Goal: Check status

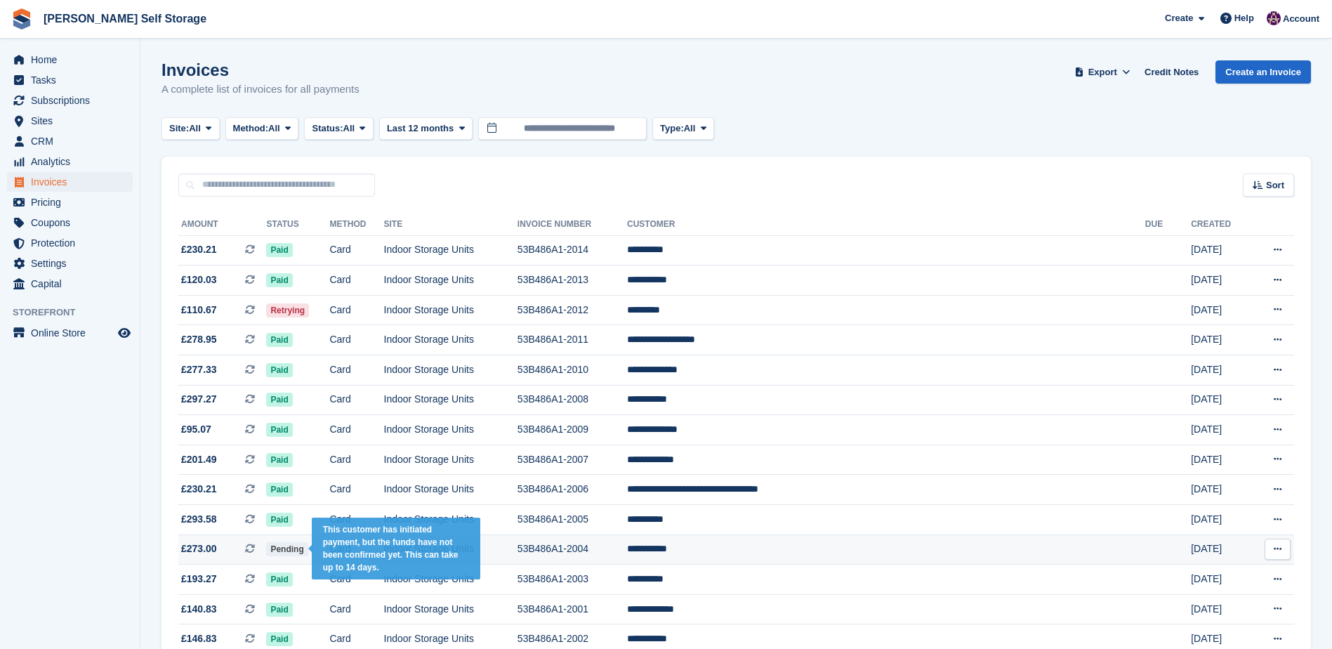
click at [296, 546] on span "Pending" at bounding box center [286, 549] width 41 height 14
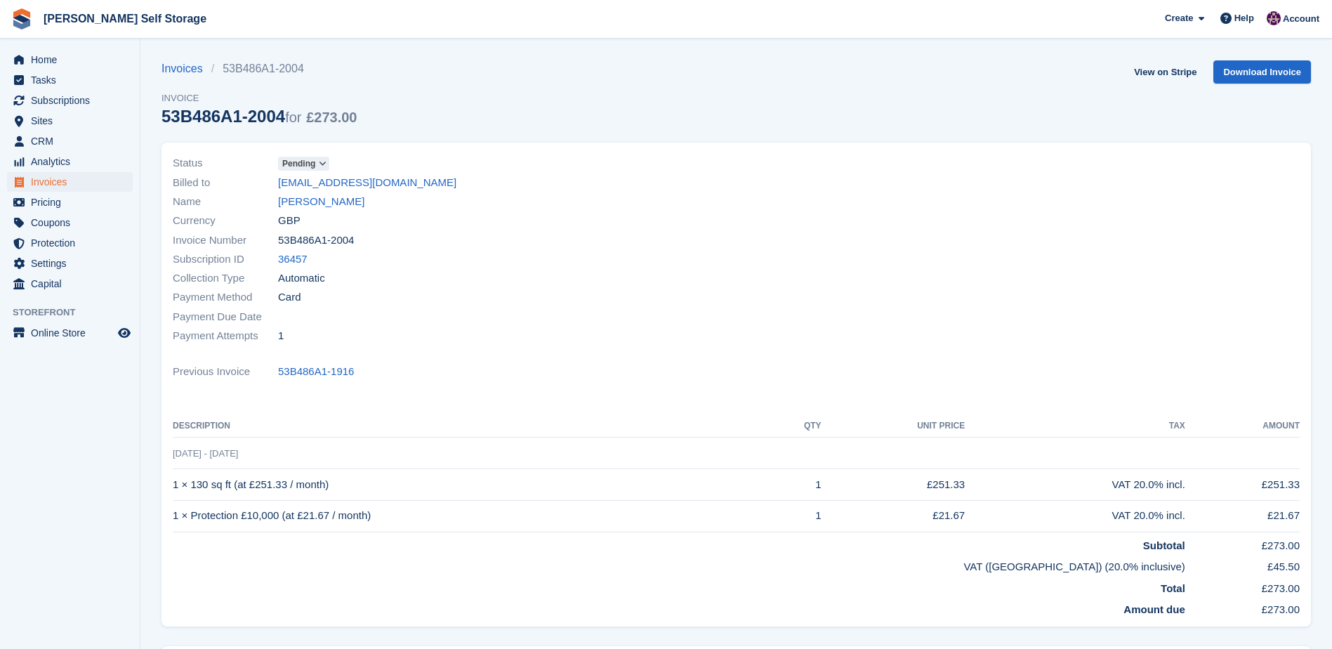
click at [319, 162] on icon at bounding box center [323, 163] width 8 height 8
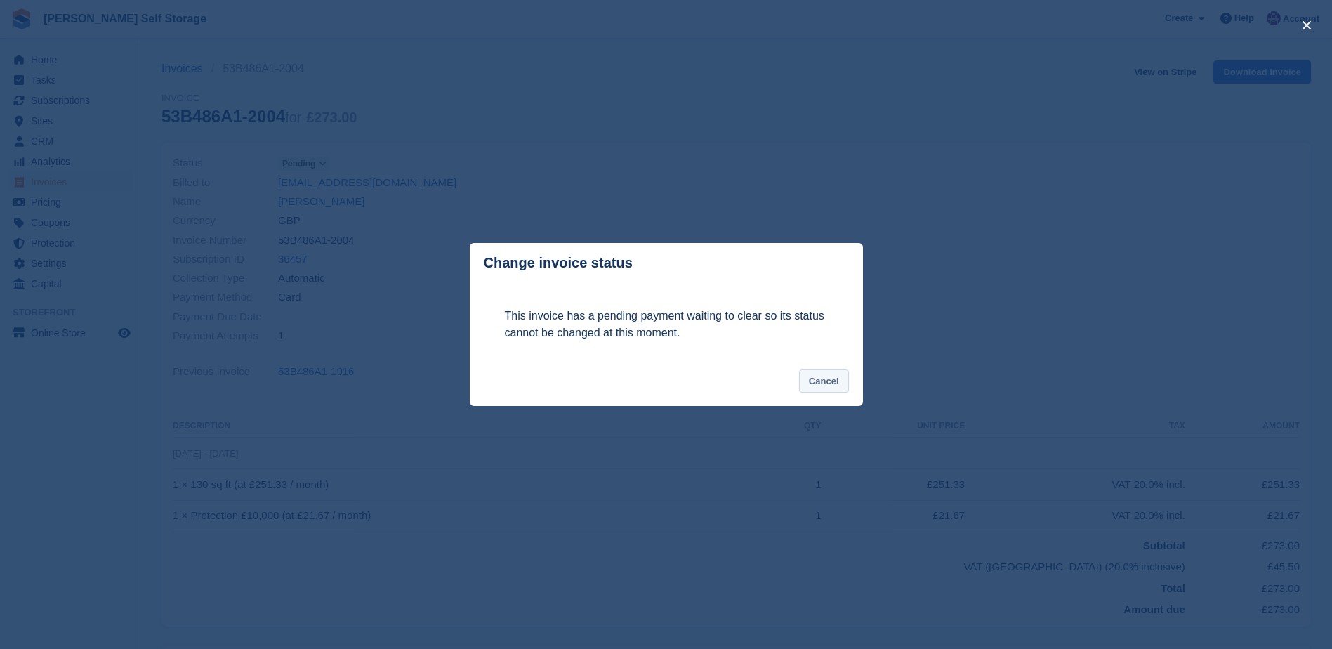
click at [836, 383] on button "Cancel" at bounding box center [824, 380] width 50 height 23
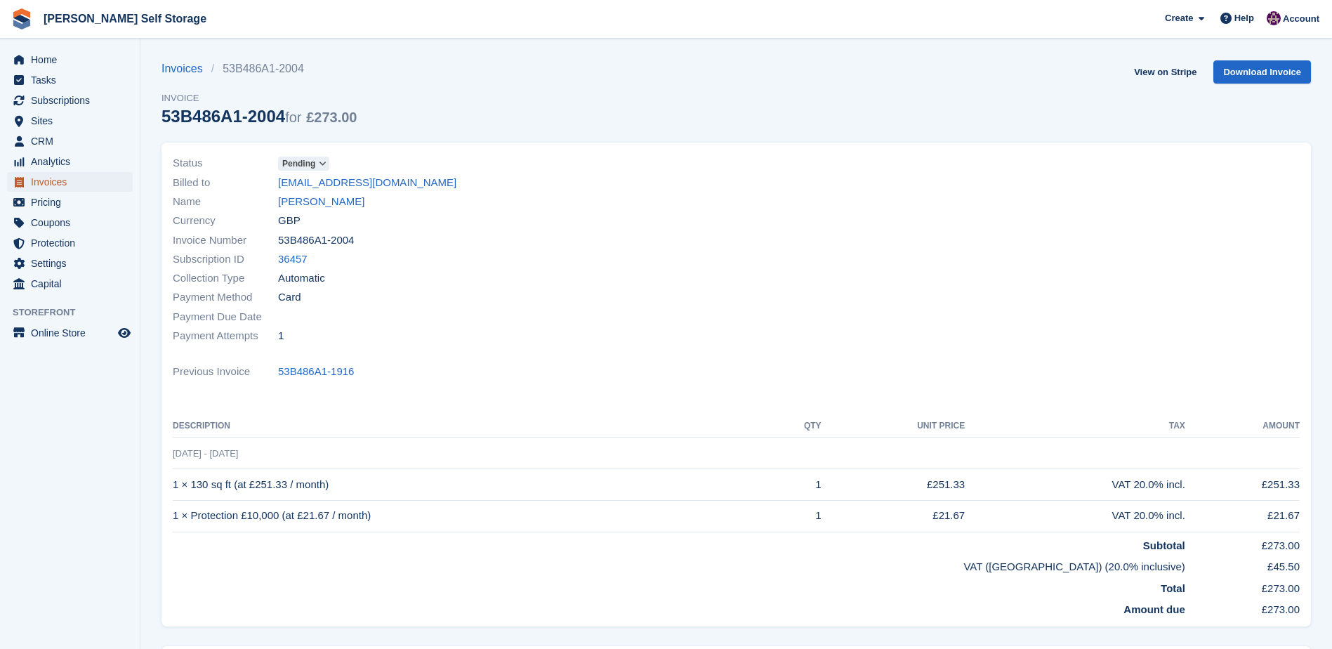
click at [35, 178] on span "Invoices" at bounding box center [73, 182] width 84 height 20
